Goal: Task Accomplishment & Management: Manage account settings

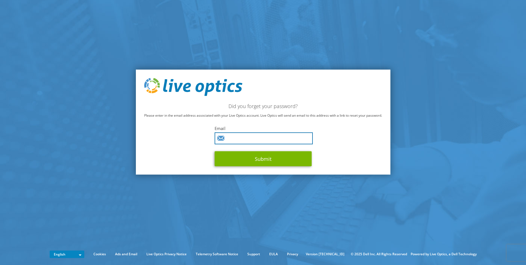
click at [239, 137] on input "text" at bounding box center [264, 138] width 98 height 12
type input "dhaddad@adminlaw.la.gov"
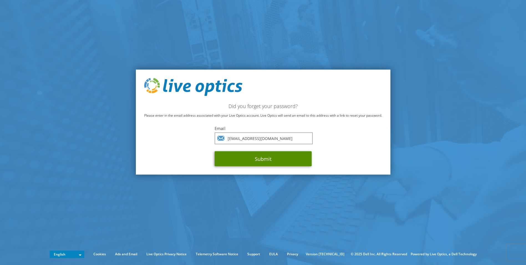
click at [258, 160] on button "Submit" at bounding box center [263, 158] width 97 height 15
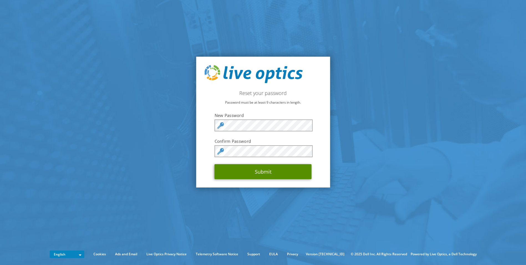
click at [268, 172] on button "Submit" at bounding box center [263, 171] width 97 height 15
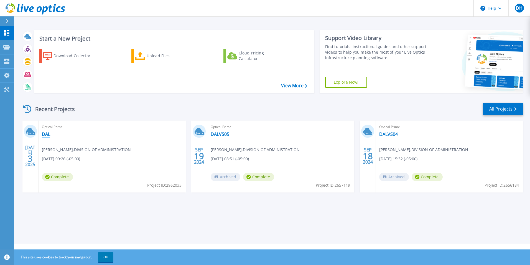
click at [45, 133] on link "DAL" at bounding box center [46, 134] width 8 height 6
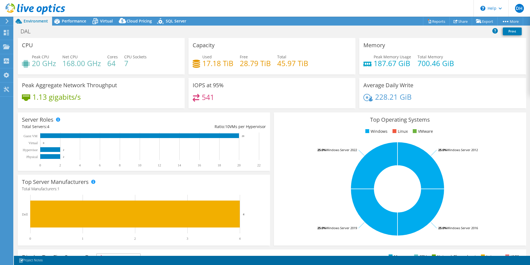
select select "USD"
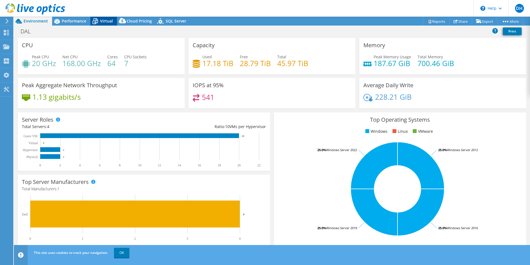
click at [101, 21] on span "Virtual" at bounding box center [106, 20] width 13 height 5
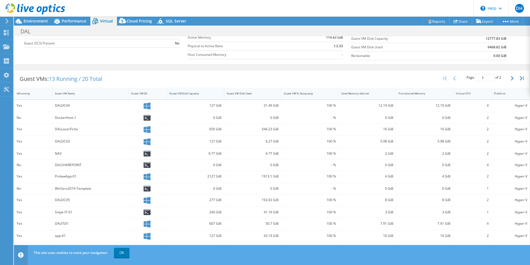
scroll to position [102, 0]
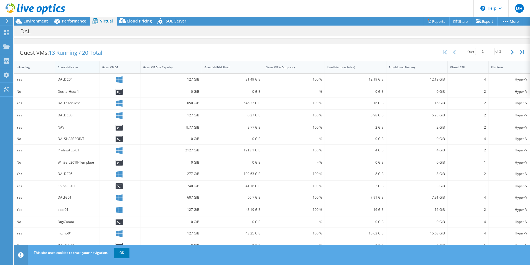
drag, startPoint x: 127, startPoint y: 65, endPoint x: 96, endPoint y: 69, distance: 31.6
click at [96, 69] on div at bounding box center [99, 67] width 10 height 12
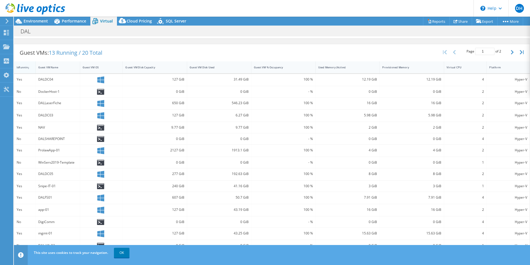
drag, startPoint x: 54, startPoint y: 65, endPoint x: 35, endPoint y: 68, distance: 19.3
click at [35, 68] on div at bounding box center [36, 67] width 10 height 12
drag, startPoint x: 123, startPoint y: 65, endPoint x: 128, endPoint y: 55, distance: 11.3
click at [128, 55] on div "Guest VMs: 13 Running / 20 Total Page 1 of 2 5 rows 10 rows 20 rows 25 rows 50 …" at bounding box center [272, 148] width 517 height 208
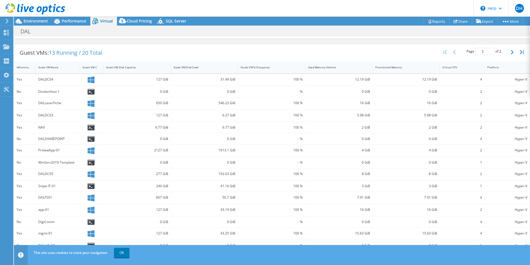
drag, startPoint x: 122, startPoint y: 66, endPoint x: 103, endPoint y: 68, distance: 19.0
click at [103, 68] on div at bounding box center [103, 67] width 10 height 12
drag, startPoint x: 171, startPoint y: 66, endPoint x: 171, endPoint y: 53, distance: 12.8
click at [171, 53] on div "Guest VMs: 13 Running / 20 Total Page 1 of 2 5 rows 10 rows 20 rows 25 rows 50 …" at bounding box center [272, 148] width 517 height 208
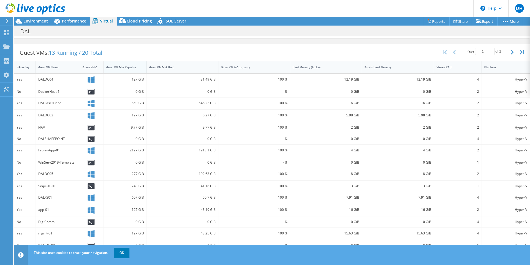
drag, startPoint x: 170, startPoint y: 65, endPoint x: 146, endPoint y: 67, distance: 23.6
click at [146, 67] on div at bounding box center [146, 67] width 10 height 12
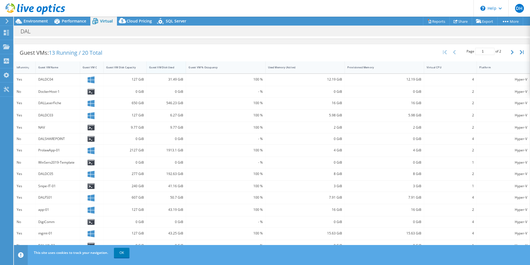
drag, startPoint x: 217, startPoint y: 64, endPoint x: 185, endPoint y: 66, distance: 31.7
click at [185, 66] on div at bounding box center [186, 67] width 10 height 12
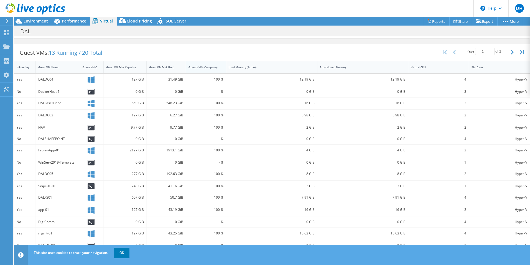
drag, startPoint x: 264, startPoint y: 64, endPoint x: 226, endPoint y: 66, distance: 38.3
click at [226, 66] on div at bounding box center [226, 67] width 10 height 12
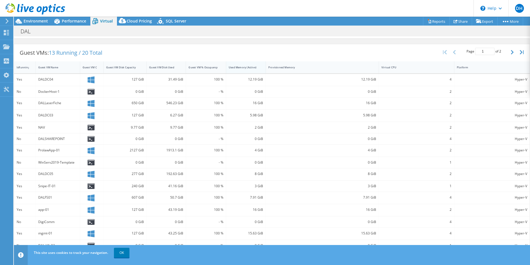
drag, startPoint x: 315, startPoint y: 65, endPoint x: 265, endPoint y: 67, distance: 50.3
click at [265, 67] on div at bounding box center [266, 67] width 10 height 12
drag, startPoint x: 378, startPoint y: 67, endPoint x: 377, endPoint y: 55, distance: 12.2
click at [377, 55] on div "Guest VMs: 13 Running / 20 Total Page 1 of 2 5 rows 10 rows 20 rows 25 rows 50 …" at bounding box center [272, 148] width 517 height 208
drag, startPoint x: 376, startPoint y: 66, endPoint x: 309, endPoint y: 68, distance: 67.2
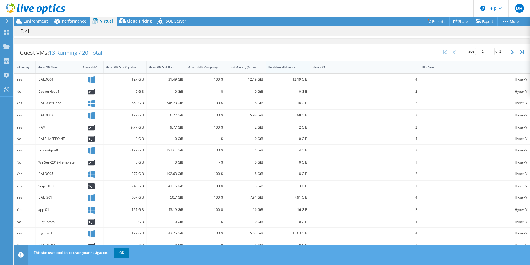
click at [309, 68] on div at bounding box center [310, 67] width 10 height 12
drag, startPoint x: 418, startPoint y: 65, endPoint x: 338, endPoint y: 67, distance: 79.1
click at [337, 67] on div at bounding box center [337, 67] width 10 height 12
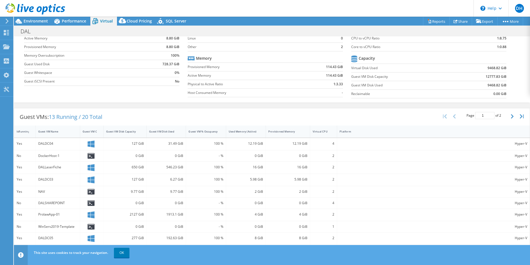
scroll to position [39, 0]
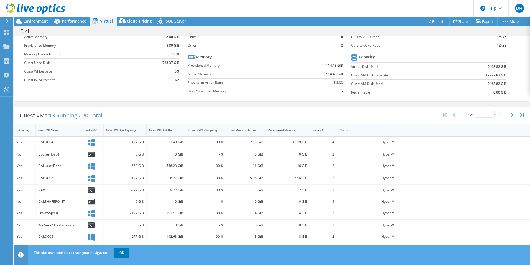
drag, startPoint x: 525, startPoint y: 129, endPoint x: 396, endPoint y: 135, distance: 129.4
click at [396, 135] on div at bounding box center [397, 130] width 10 height 12
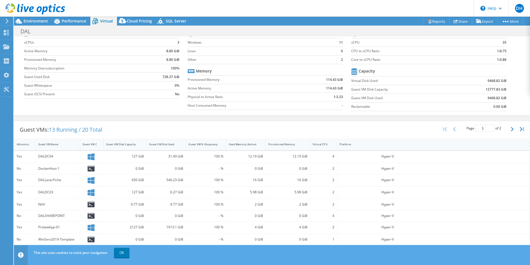
scroll to position [55, 0]
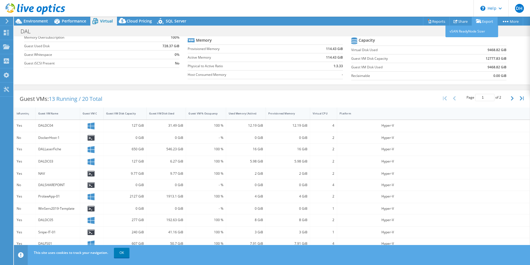
click at [481, 22] on link "Export" at bounding box center [485, 21] width 26 height 9
click at [462, 32] on link "vSAN ReadyNode Sizer" at bounding box center [472, 32] width 53 height 12
click at [460, 22] on link "Share" at bounding box center [461, 21] width 23 height 9
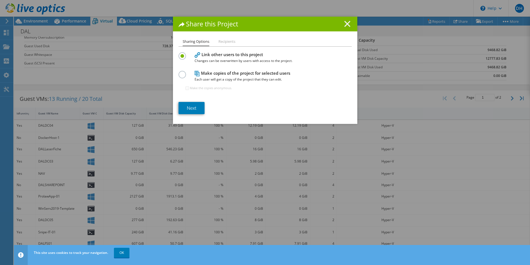
click at [345, 24] on icon at bounding box center [348, 24] width 6 height 6
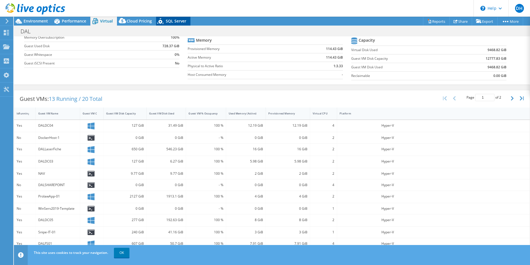
click at [181, 21] on span "SQL Server" at bounding box center [176, 20] width 21 height 5
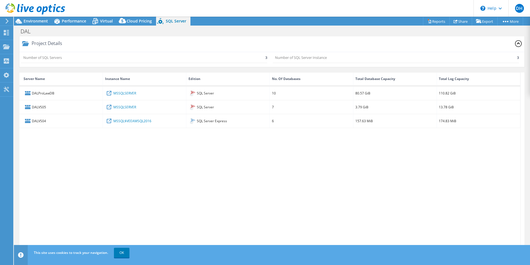
scroll to position [4, 0]
click at [133, 22] on span "Cloud Pricing" at bounding box center [139, 20] width 25 height 5
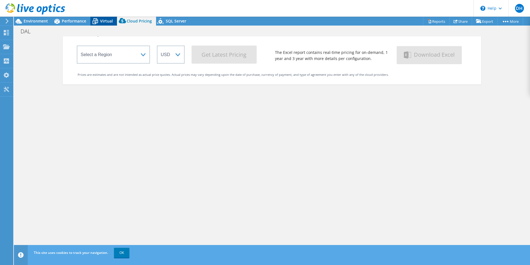
click at [98, 21] on icon at bounding box center [95, 21] width 10 height 10
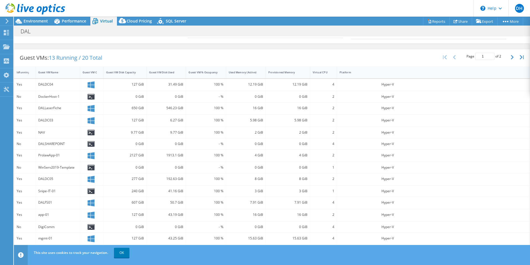
scroll to position [102, 0]
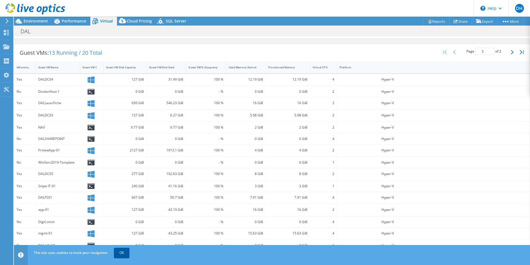
click at [124, 251] on link "OK" at bounding box center [122, 252] width 16 height 10
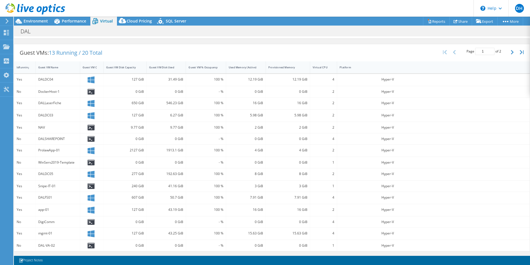
click at [511, 51] on icon "button" at bounding box center [512, 52] width 3 height 4
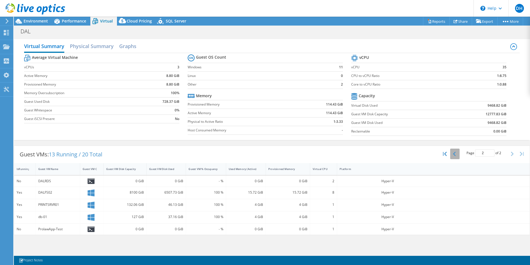
click at [453, 153] on icon "button" at bounding box center [454, 153] width 3 height 4
type input "1"
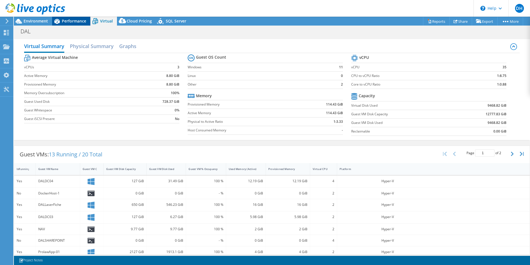
click at [69, 18] on div "Performance" at bounding box center [71, 21] width 38 height 9
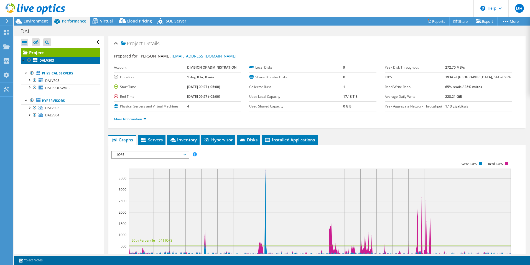
click at [44, 61] on b "DALVS03" at bounding box center [46, 60] width 15 height 5
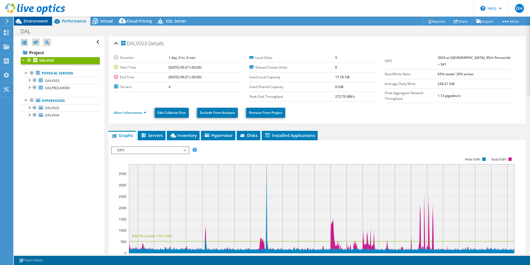
click at [38, 22] on span "Environment" at bounding box center [36, 20] width 24 height 5
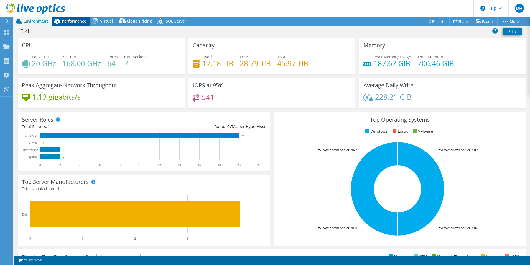
click at [69, 19] on span "Performance" at bounding box center [74, 20] width 24 height 5
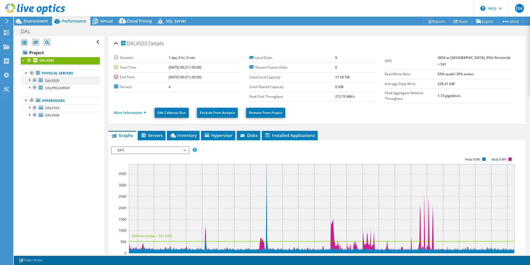
click at [30, 79] on div at bounding box center [29, 80] width 6 height 6
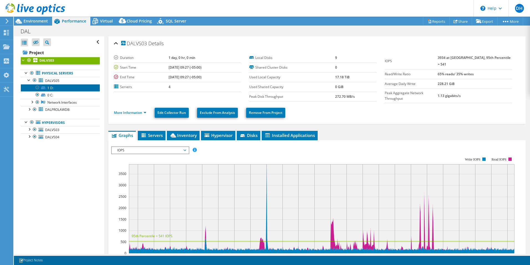
click at [53, 88] on link "1 D:" at bounding box center [60, 87] width 79 height 7
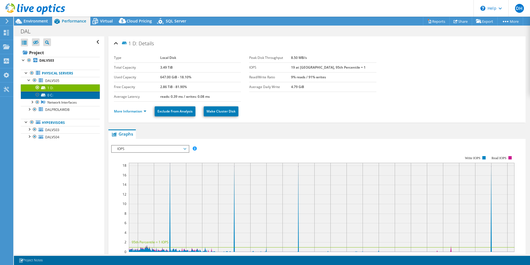
click at [50, 93] on link "0 C:" at bounding box center [60, 94] width 79 height 7
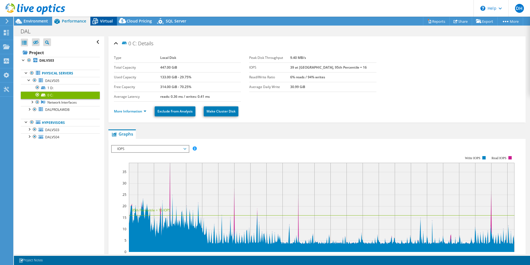
click at [103, 21] on span "Virtual" at bounding box center [106, 20] width 13 height 5
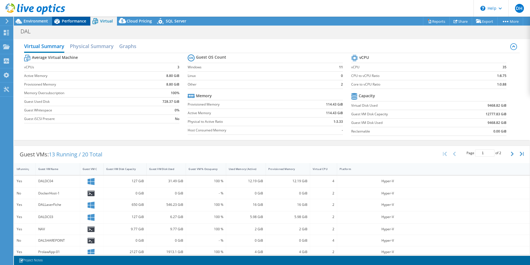
click at [67, 22] on span "Performance" at bounding box center [74, 20] width 24 height 5
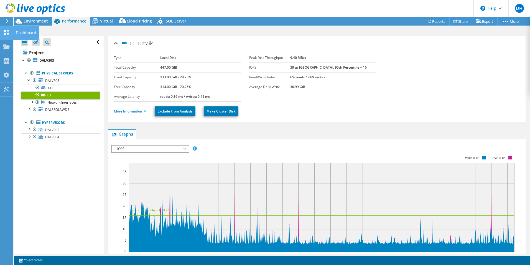
click at [6, 31] on use at bounding box center [6, 32] width 5 height 5
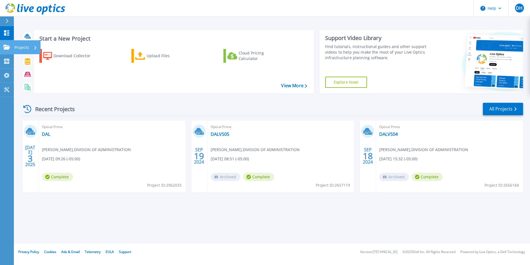
click at [2, 47] on link "Projects Projects" at bounding box center [7, 47] width 14 height 14
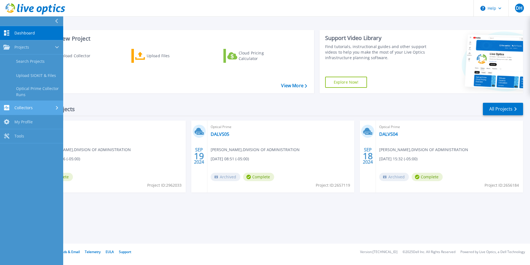
click at [36, 105] on div "Collectors" at bounding box center [31, 107] width 57 height 5
click at [30, 103] on span "My Profile" at bounding box center [23, 104] width 18 height 5
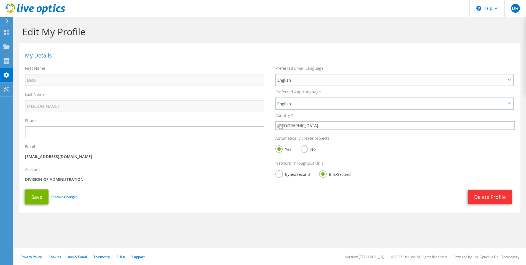
select select "224"
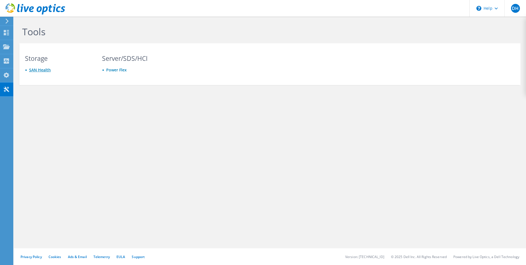
click at [42, 69] on link "SAN Health" at bounding box center [40, 69] width 22 height 5
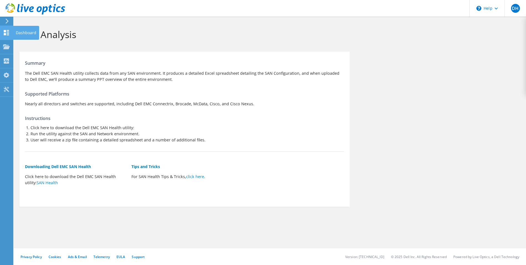
click at [7, 30] on use at bounding box center [6, 32] width 5 height 5
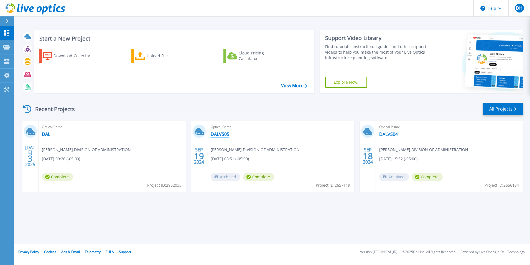
click at [220, 133] on link "DALVS05" at bounding box center [220, 134] width 19 height 6
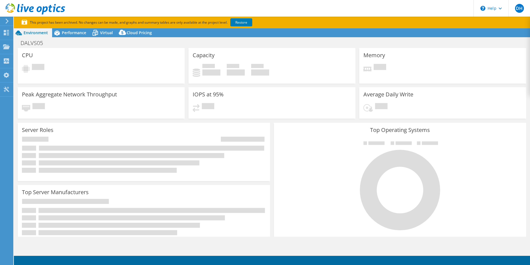
select select "USD"
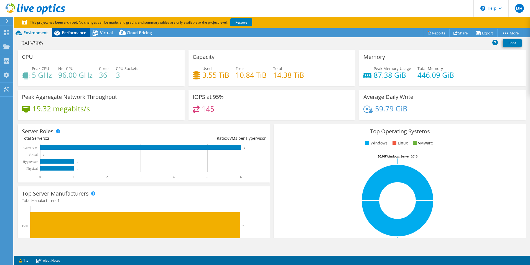
click at [68, 32] on span "Performance" at bounding box center [74, 32] width 24 height 5
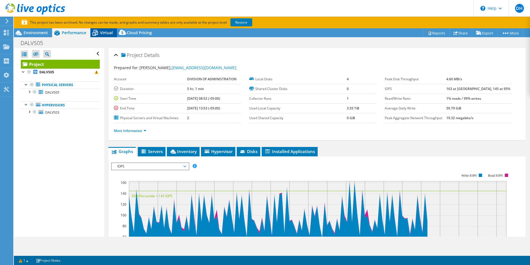
click at [105, 32] on span "Virtual" at bounding box center [106, 32] width 13 height 5
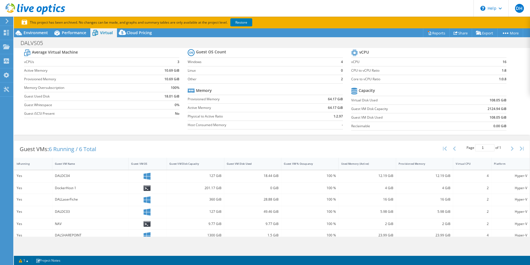
scroll to position [25, 0]
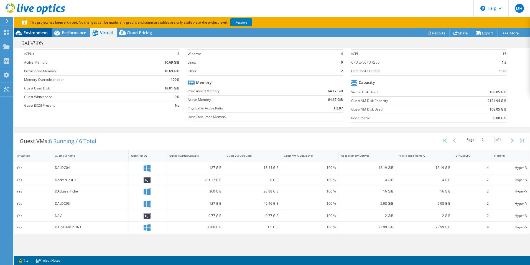
click at [36, 29] on div "Environment" at bounding box center [33, 32] width 38 height 9
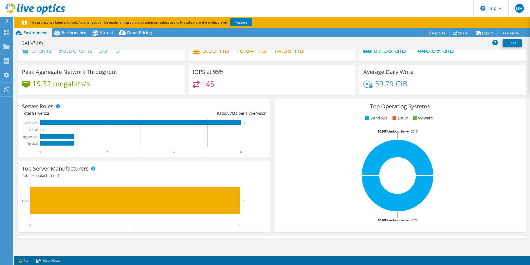
click at [36, 31] on span "Environment" at bounding box center [36, 32] width 24 height 5
click at [7, 31] on use at bounding box center [6, 32] width 5 height 5
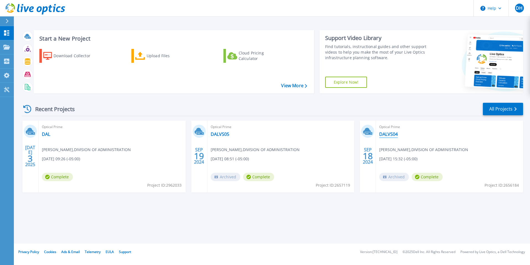
click at [391, 133] on link "DALVS04" at bounding box center [389, 134] width 19 height 6
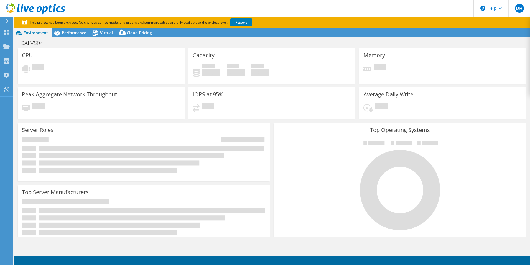
select select "USD"
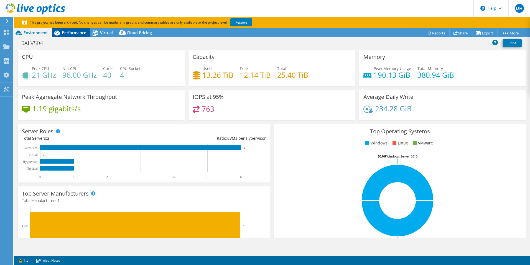
click at [75, 34] on span "Performance" at bounding box center [74, 32] width 24 height 5
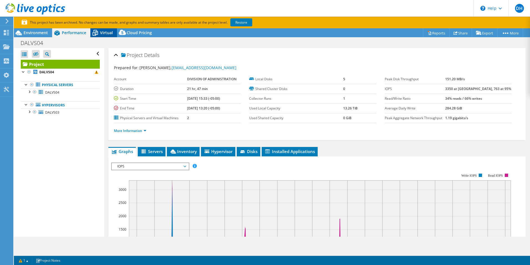
click at [103, 32] on span "Virtual" at bounding box center [106, 32] width 13 height 5
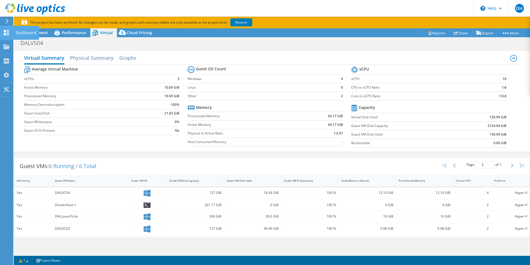
click at [3, 31] on icon at bounding box center [6, 32] width 7 height 5
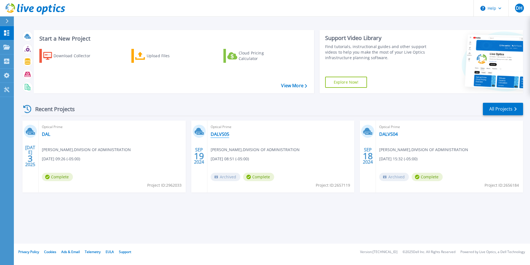
click at [216, 134] on link "DALVS05" at bounding box center [220, 134] width 19 height 6
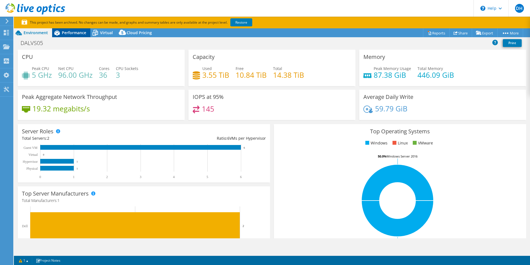
click at [80, 34] on span "Performance" at bounding box center [74, 32] width 24 height 5
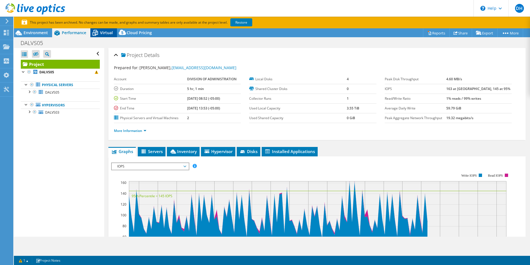
click at [107, 33] on span "Virtual" at bounding box center [106, 32] width 13 height 5
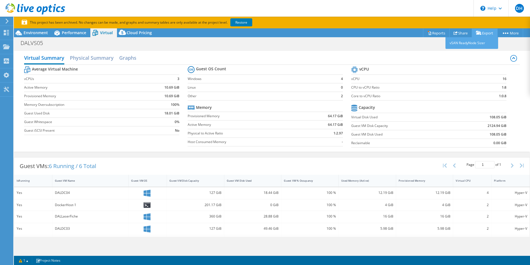
click at [489, 33] on link "Export" at bounding box center [485, 33] width 26 height 9
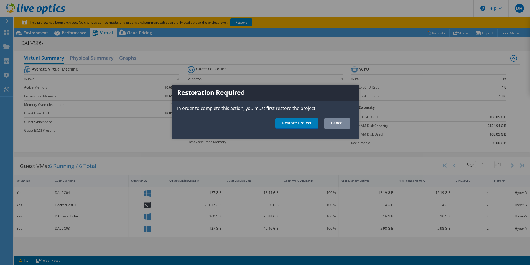
click at [339, 122] on link "Cancel" at bounding box center [337, 123] width 26 height 10
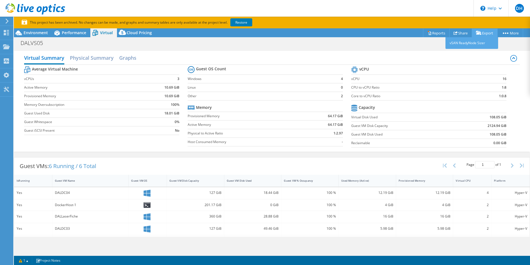
click at [483, 34] on link "Export" at bounding box center [485, 33] width 26 height 9
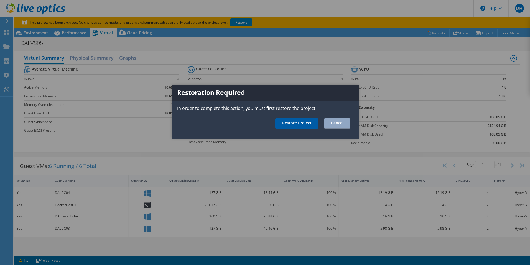
click at [310, 119] on link "Restore Project" at bounding box center [296, 123] width 43 height 10
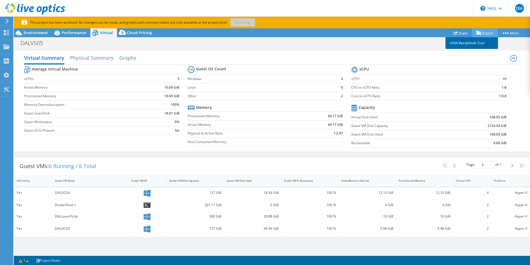
click at [471, 42] on link "vSAN ReadyNode Sizer" at bounding box center [472, 43] width 53 height 12
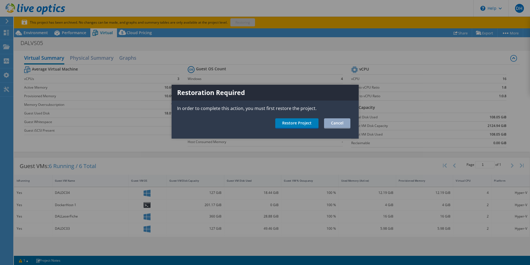
click at [345, 69] on div at bounding box center [265, 132] width 530 height 265
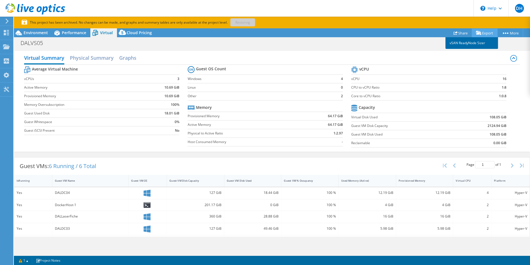
click at [464, 41] on link "vSAN ReadyNode Sizer" at bounding box center [472, 43] width 53 height 12
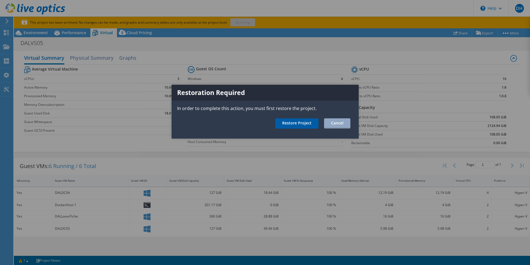
click at [301, 123] on link "Restore Project" at bounding box center [296, 123] width 43 height 10
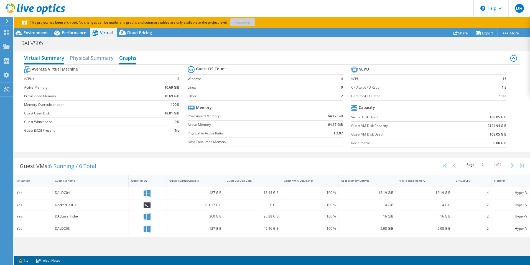
click at [123, 56] on h2 "Graphs" at bounding box center [127, 58] width 17 height 12
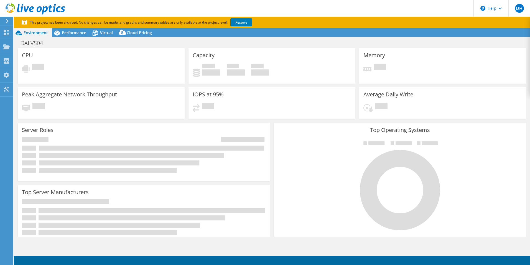
select select "USD"
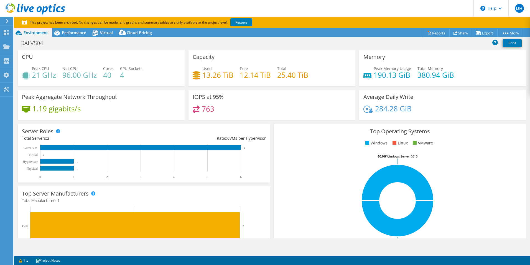
select select "USD"
